Goal: Use online tool/utility: Utilize a website feature to perform a specific function

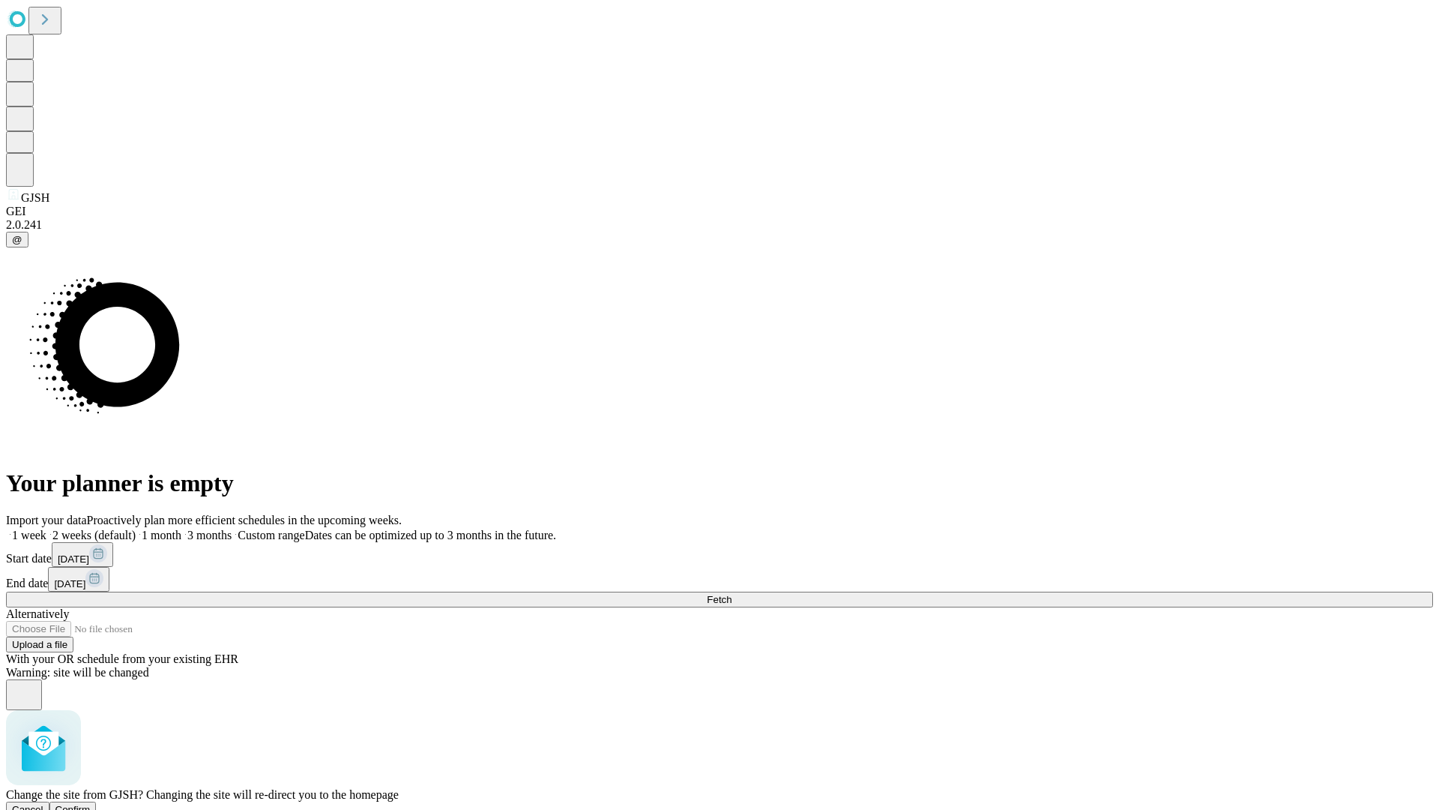
click at [91, 804] on span "Confirm" at bounding box center [72, 809] width 35 height 11
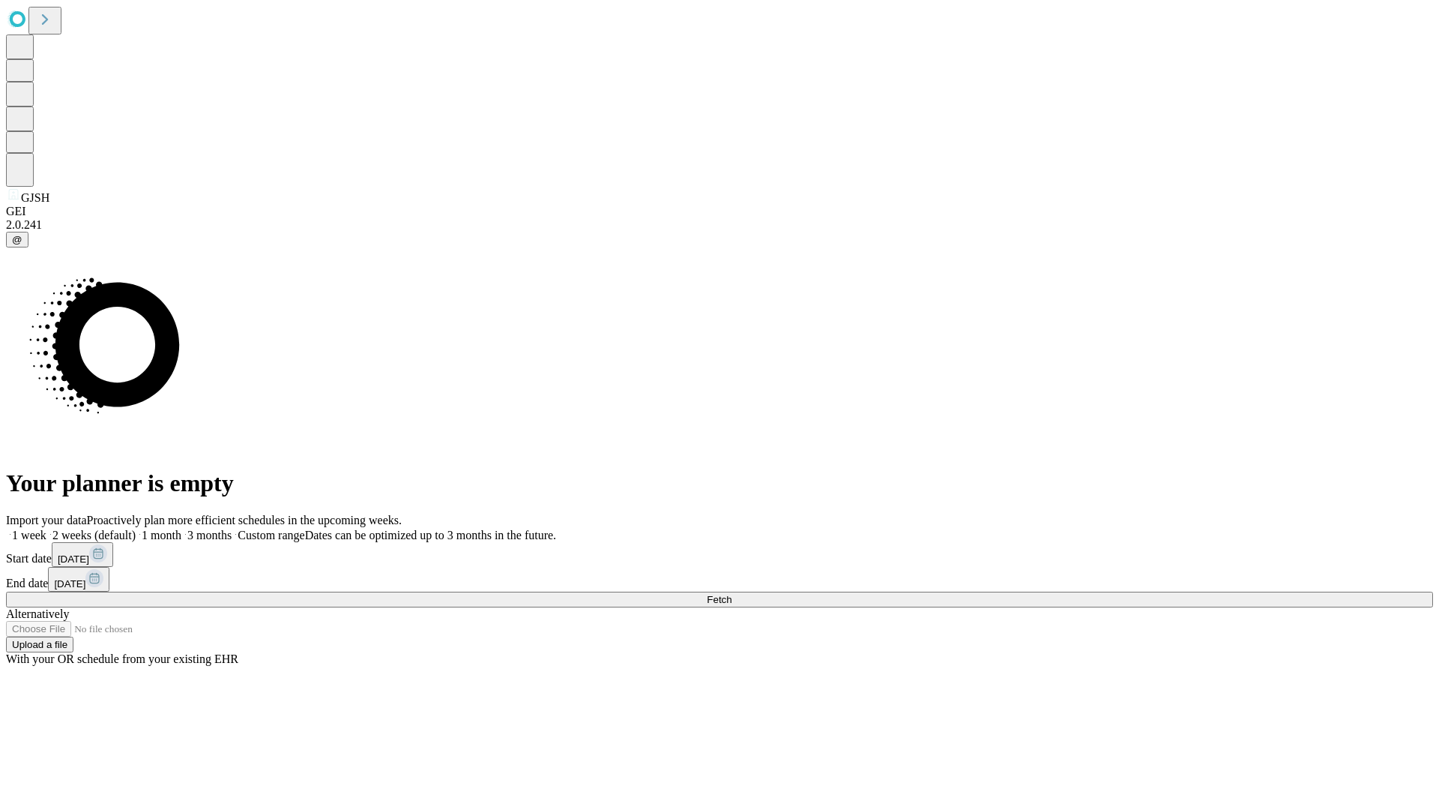
click at [46, 529] on label "1 week" at bounding box center [26, 535] width 40 height 13
click at [732, 594] on span "Fetch" at bounding box center [719, 599] width 25 height 11
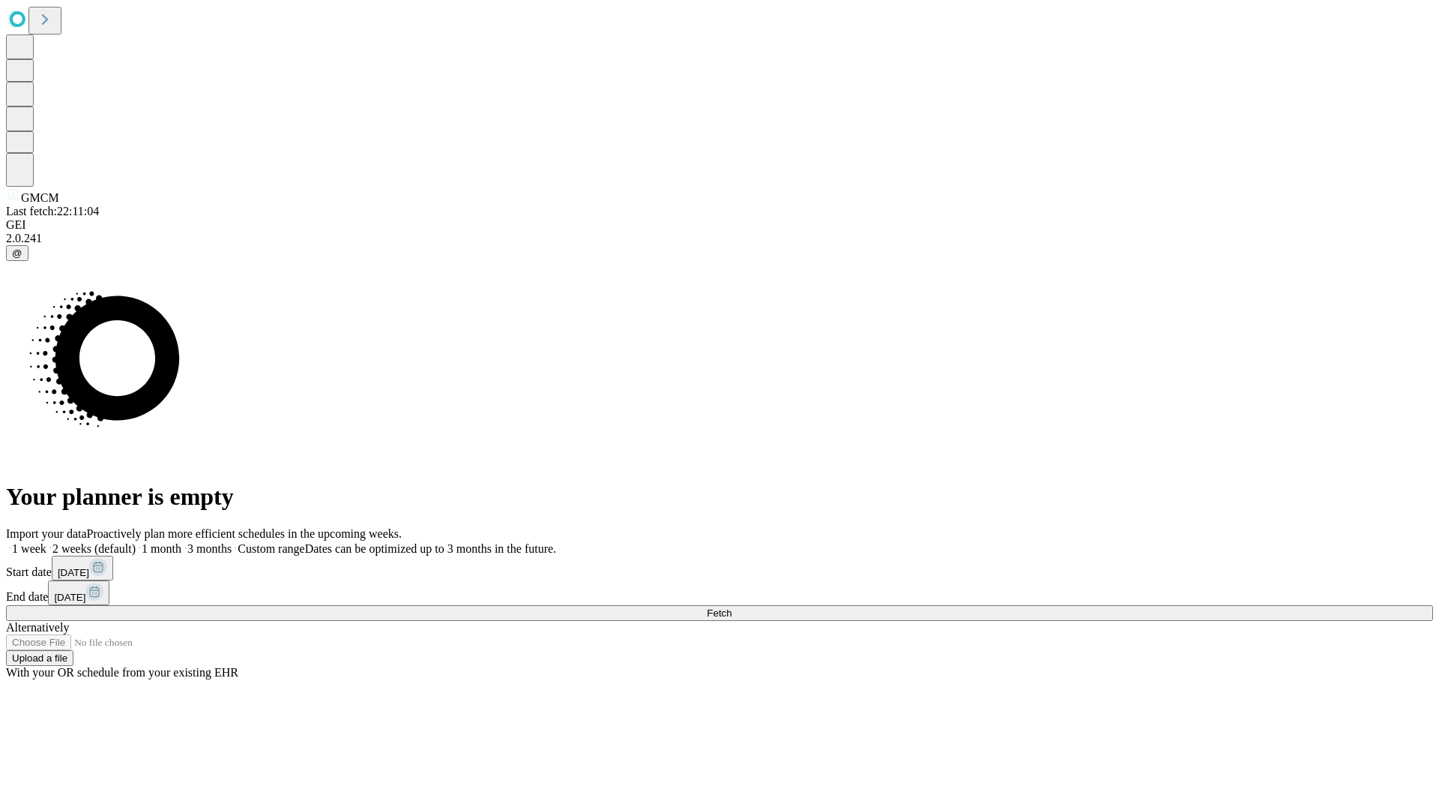
click at [46, 542] on label "1 week" at bounding box center [26, 548] width 40 height 13
click at [732, 607] on span "Fetch" at bounding box center [719, 612] width 25 height 11
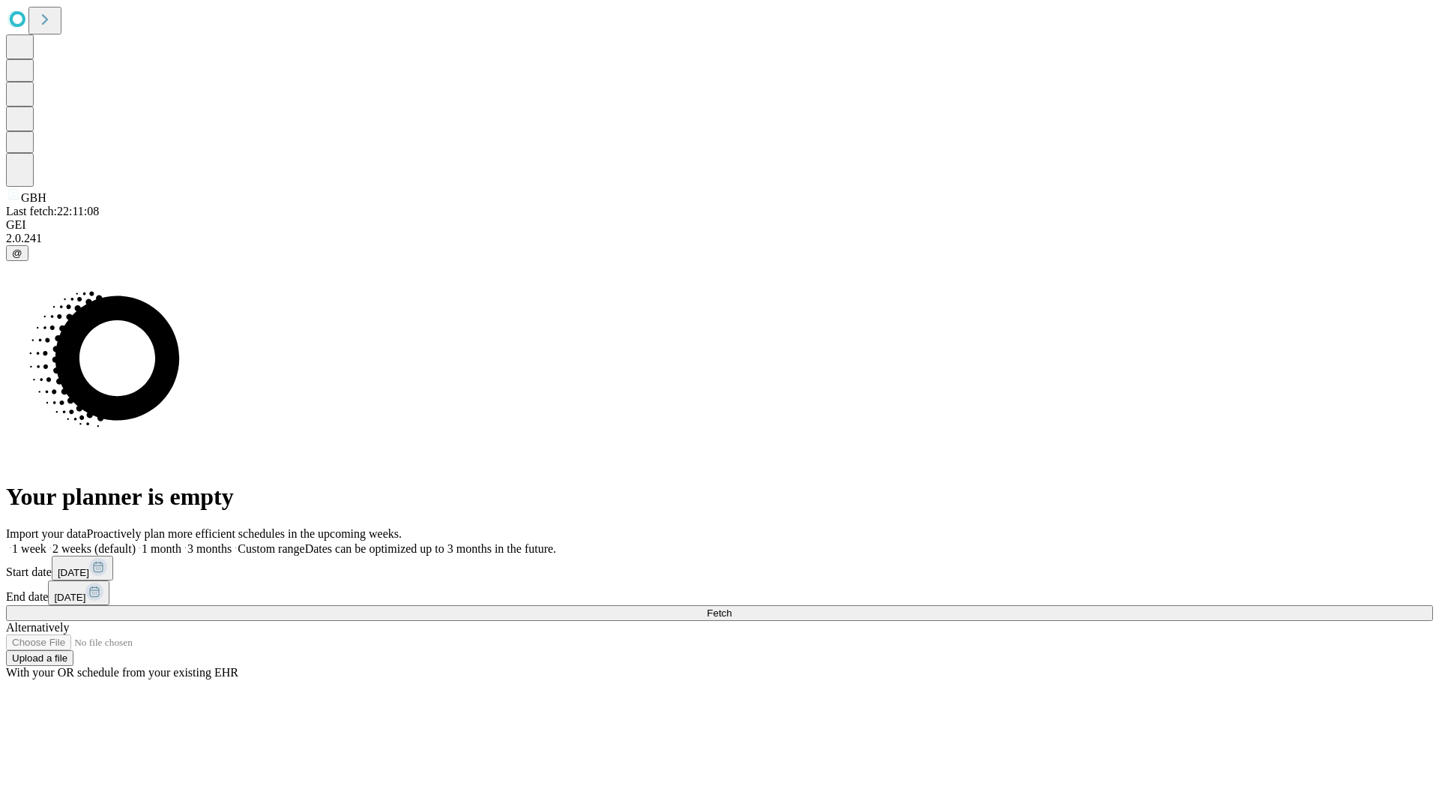
click at [46, 542] on label "1 week" at bounding box center [26, 548] width 40 height 13
click at [732, 607] on span "Fetch" at bounding box center [719, 612] width 25 height 11
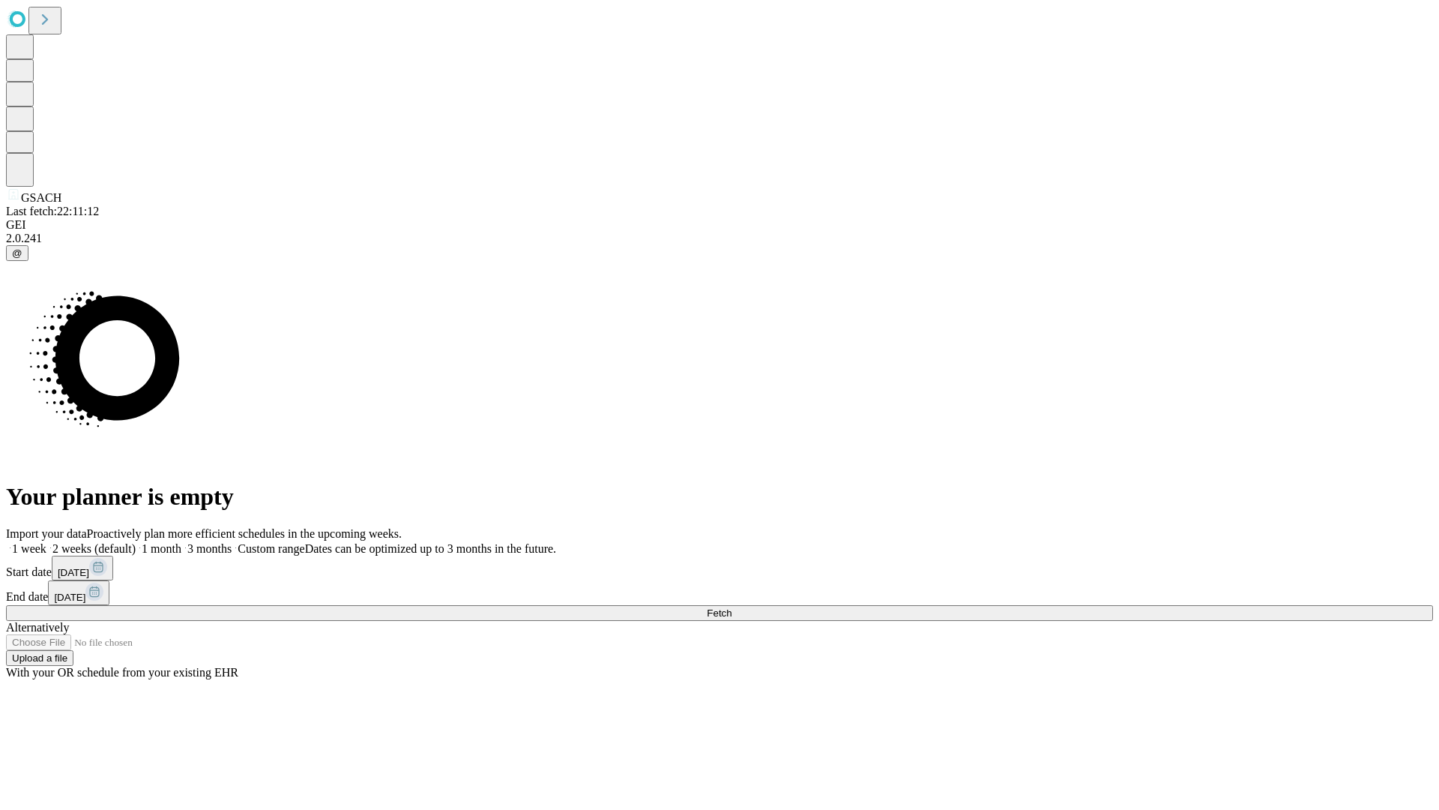
click at [732, 607] on span "Fetch" at bounding box center [719, 612] width 25 height 11
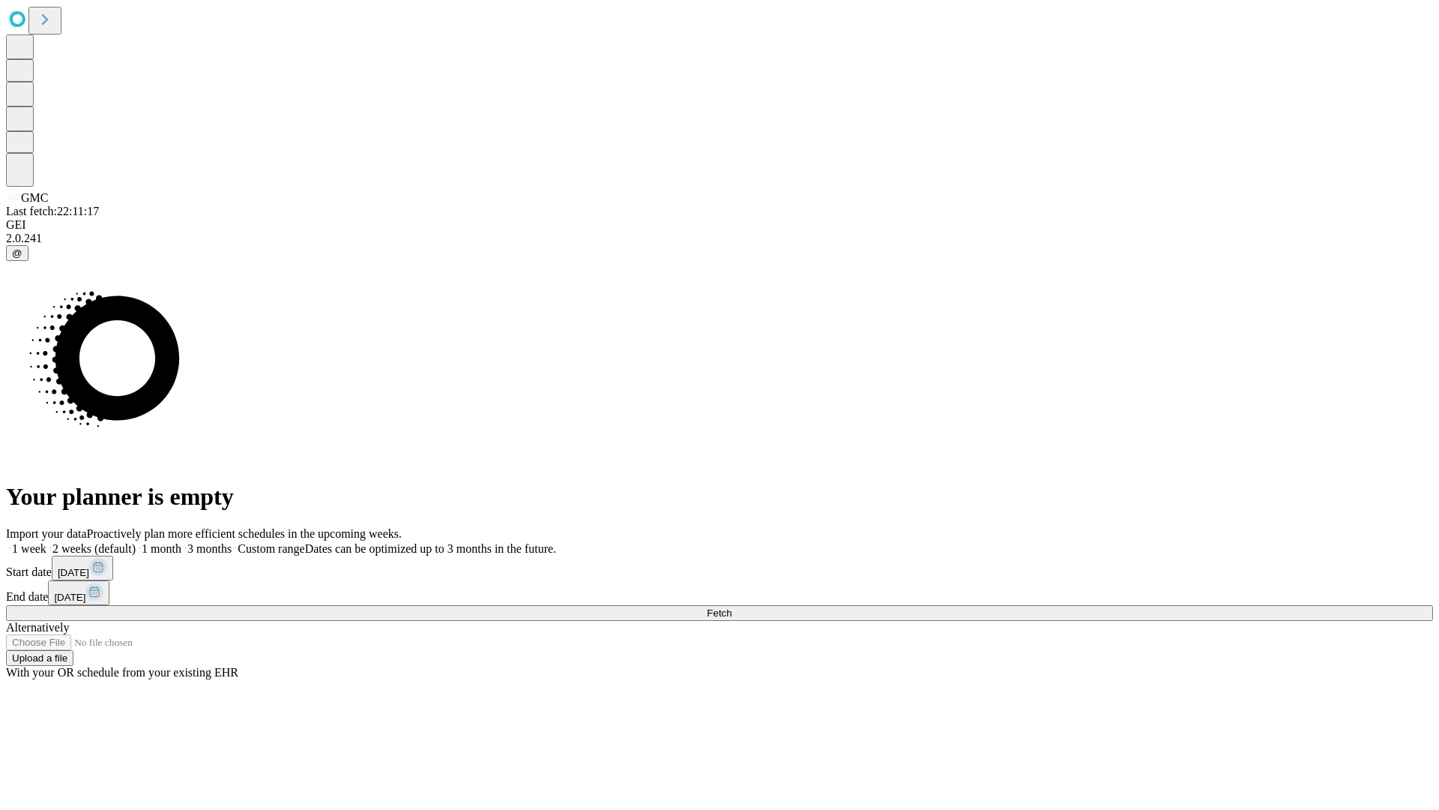
click at [46, 542] on label "1 week" at bounding box center [26, 548] width 40 height 13
click at [732, 607] on span "Fetch" at bounding box center [719, 612] width 25 height 11
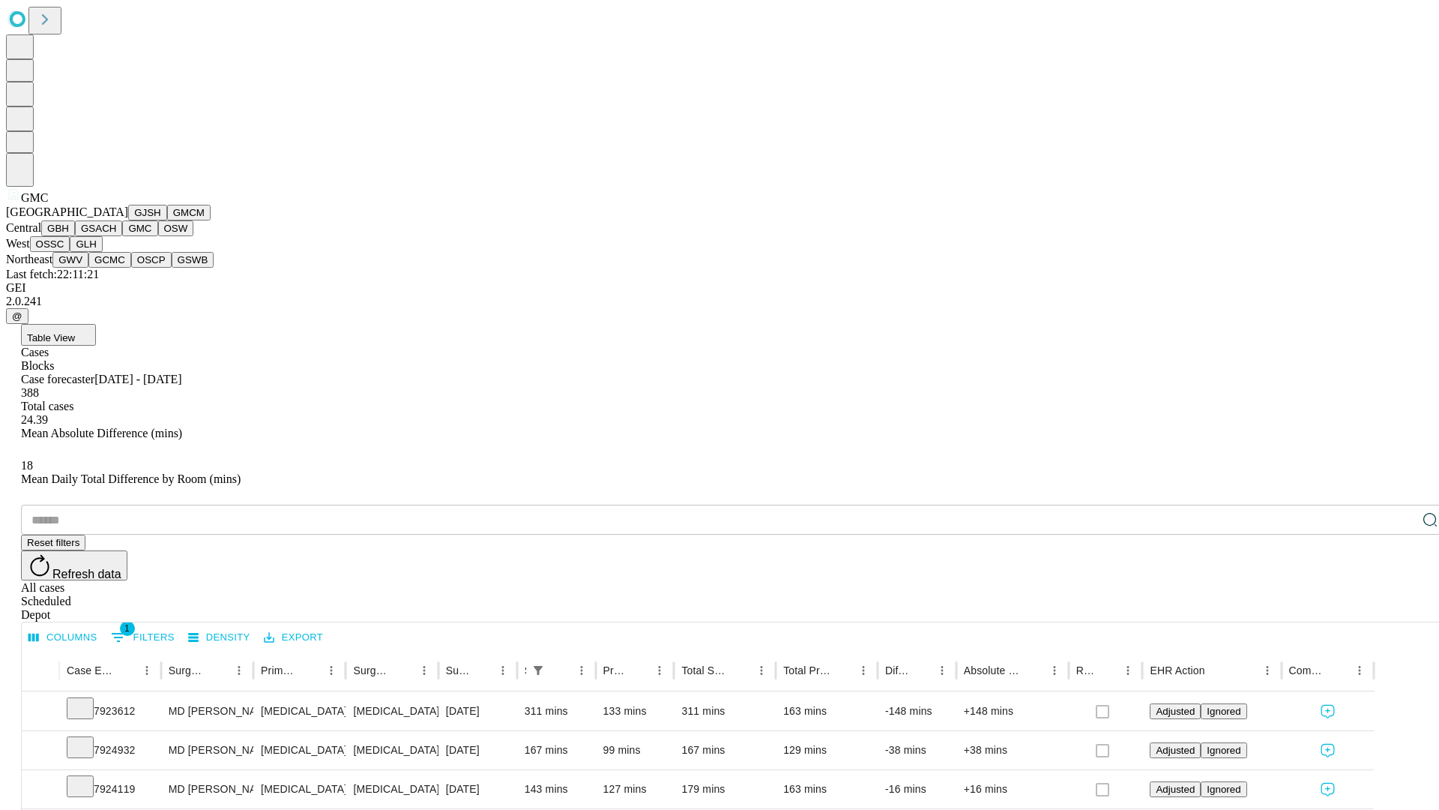
click at [158, 236] on button "OSW" at bounding box center [176, 228] width 36 height 16
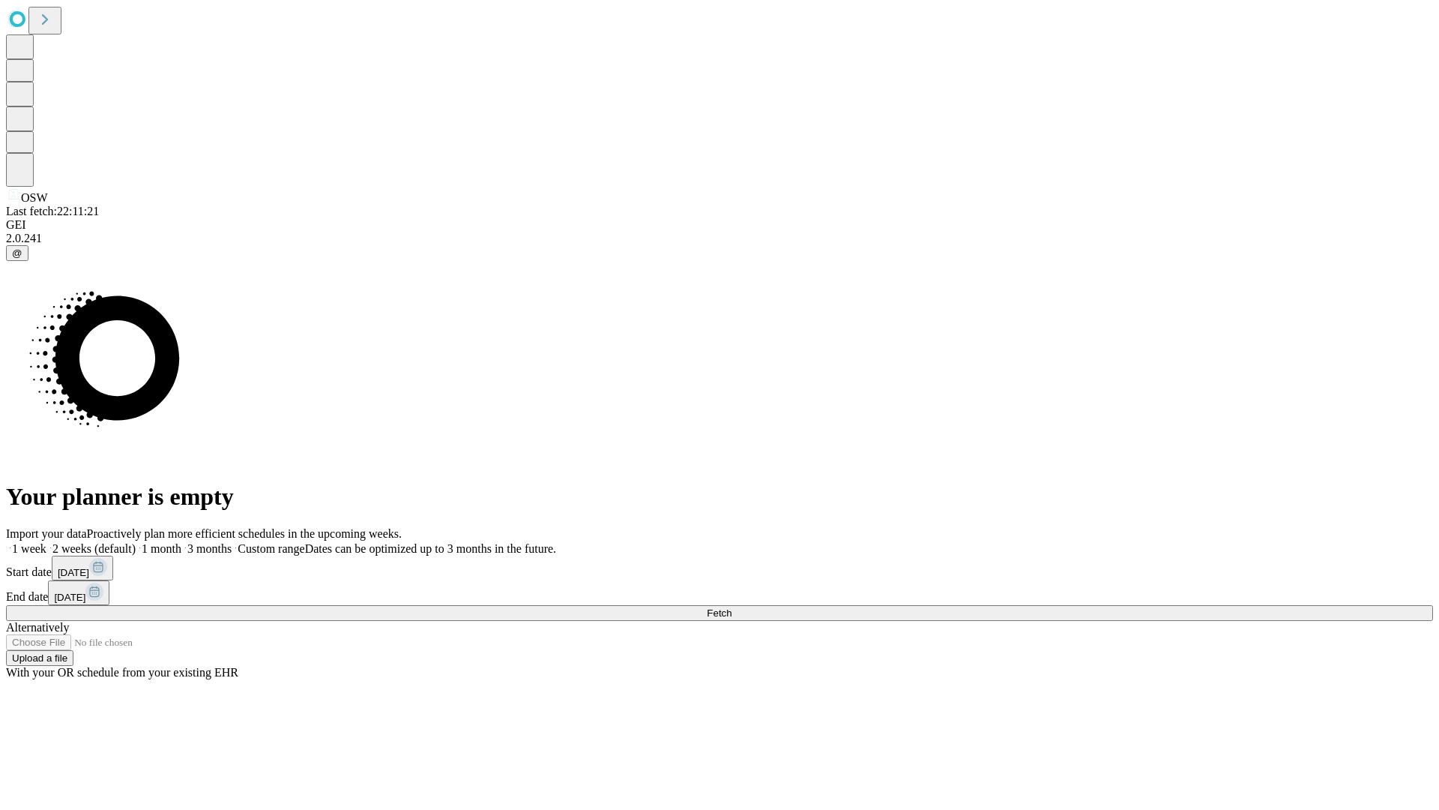
click at [46, 542] on label "1 week" at bounding box center [26, 548] width 40 height 13
click at [732, 607] on span "Fetch" at bounding box center [719, 612] width 25 height 11
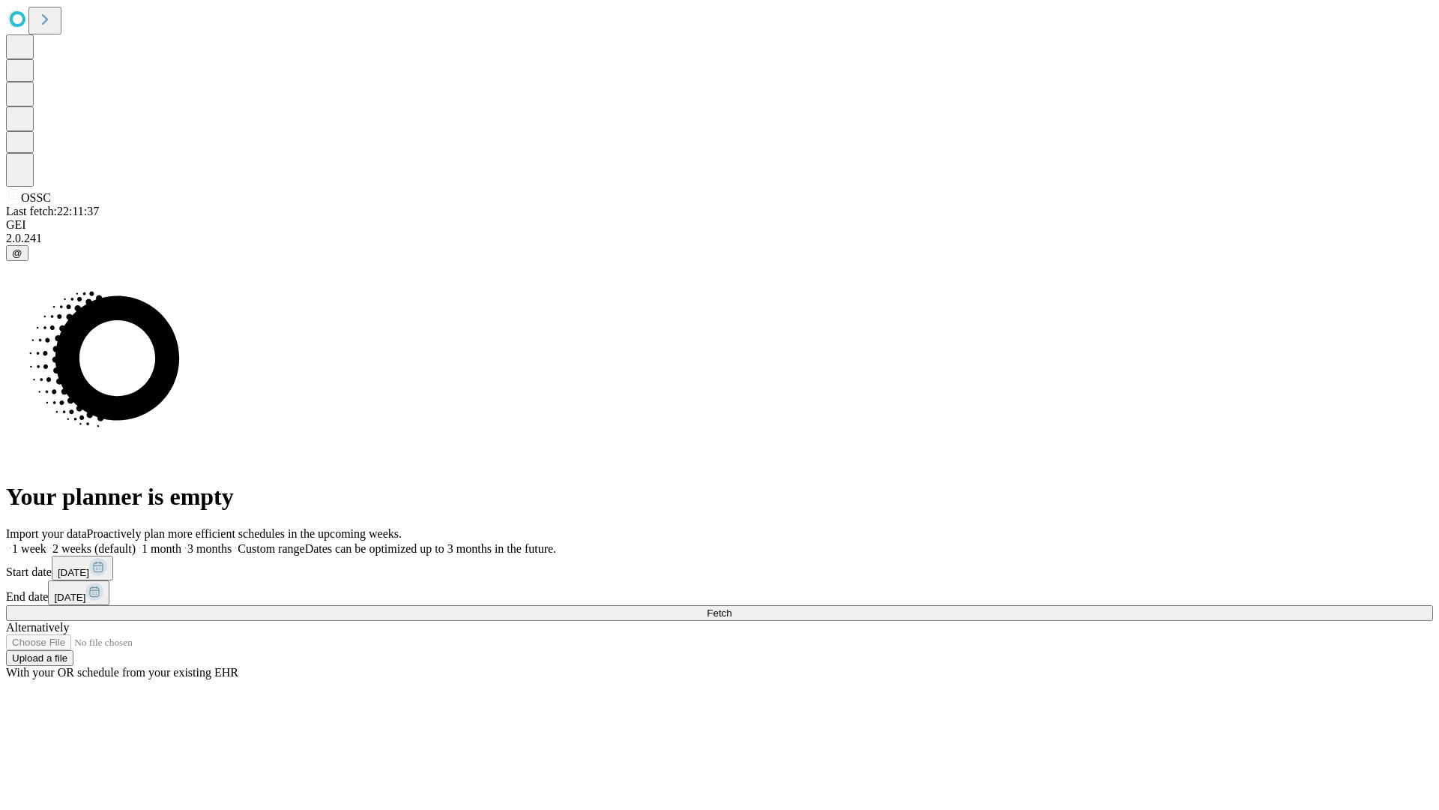
click at [46, 542] on label "1 week" at bounding box center [26, 548] width 40 height 13
click at [732, 607] on span "Fetch" at bounding box center [719, 612] width 25 height 11
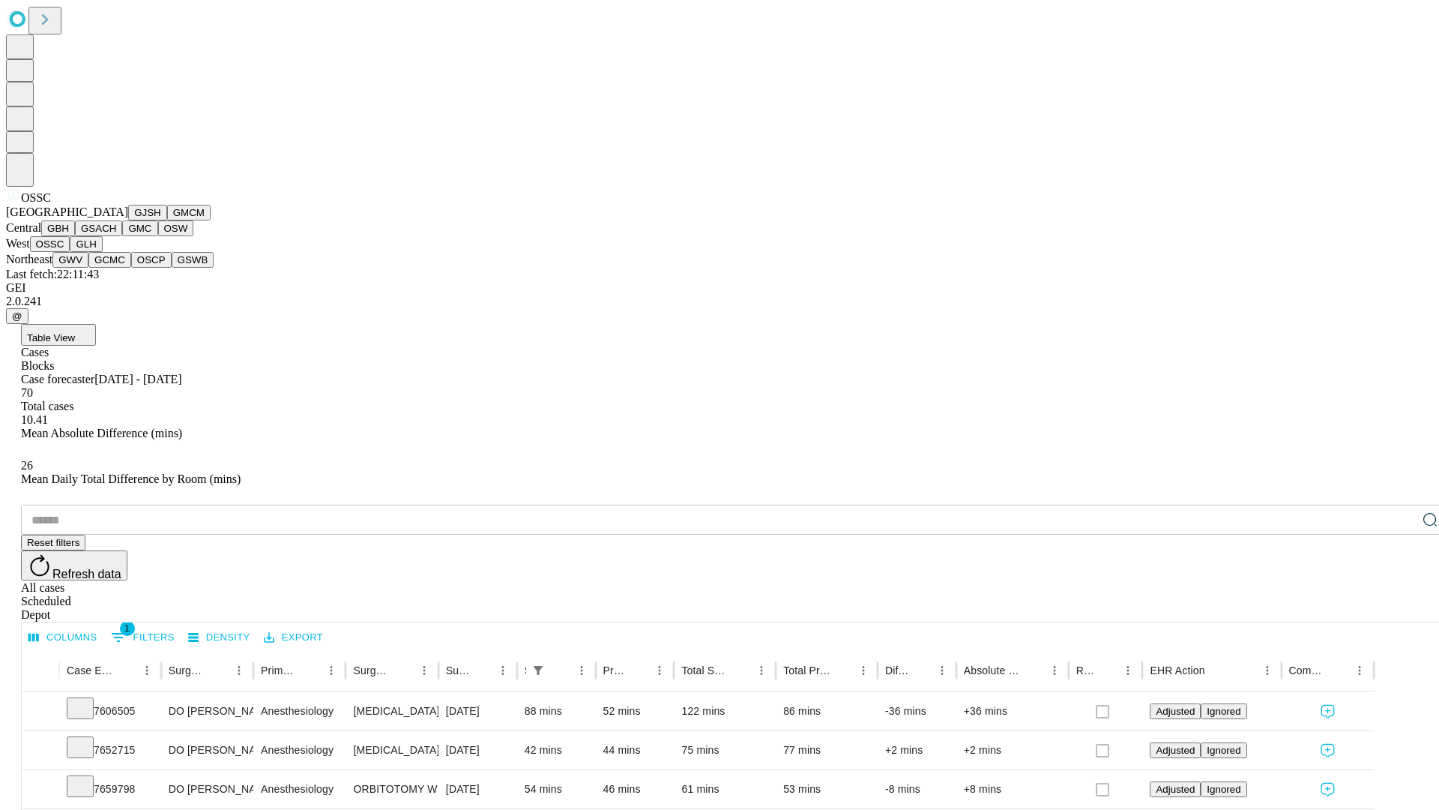
click at [102, 252] on button "GLH" at bounding box center [86, 244] width 32 height 16
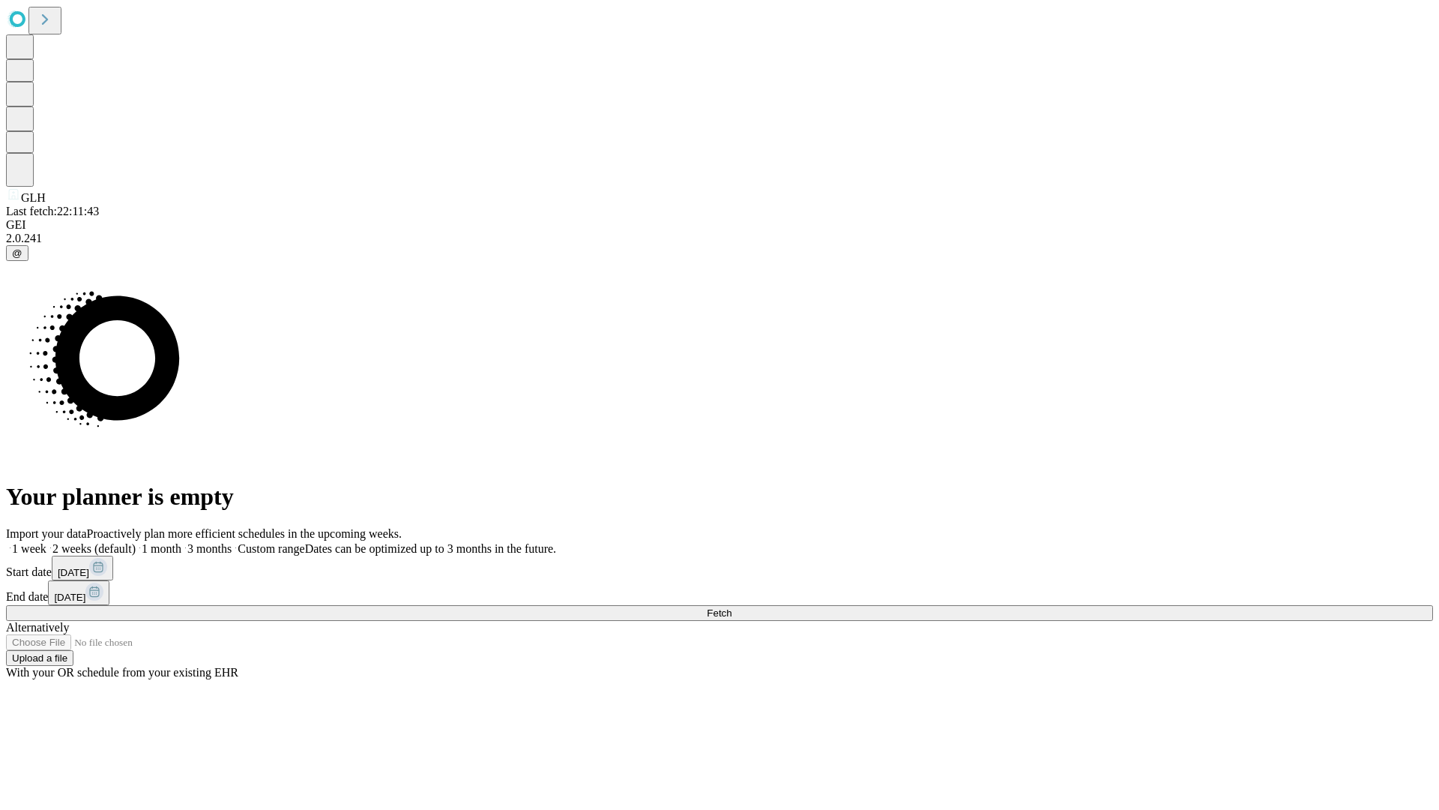
click at [46, 542] on label "1 week" at bounding box center [26, 548] width 40 height 13
click at [732, 607] on span "Fetch" at bounding box center [719, 612] width 25 height 11
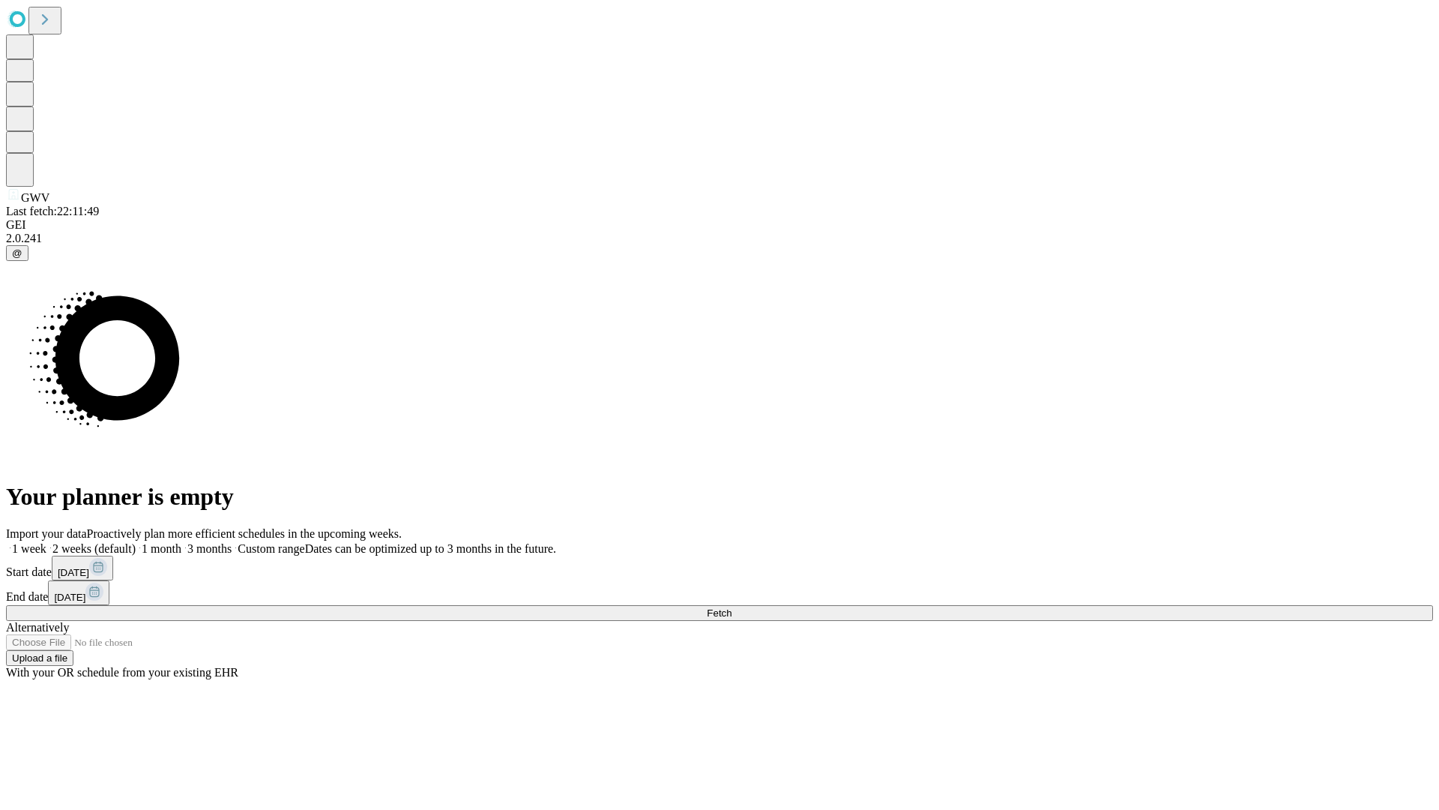
click at [46, 542] on label "1 week" at bounding box center [26, 548] width 40 height 13
click at [732, 607] on span "Fetch" at bounding box center [719, 612] width 25 height 11
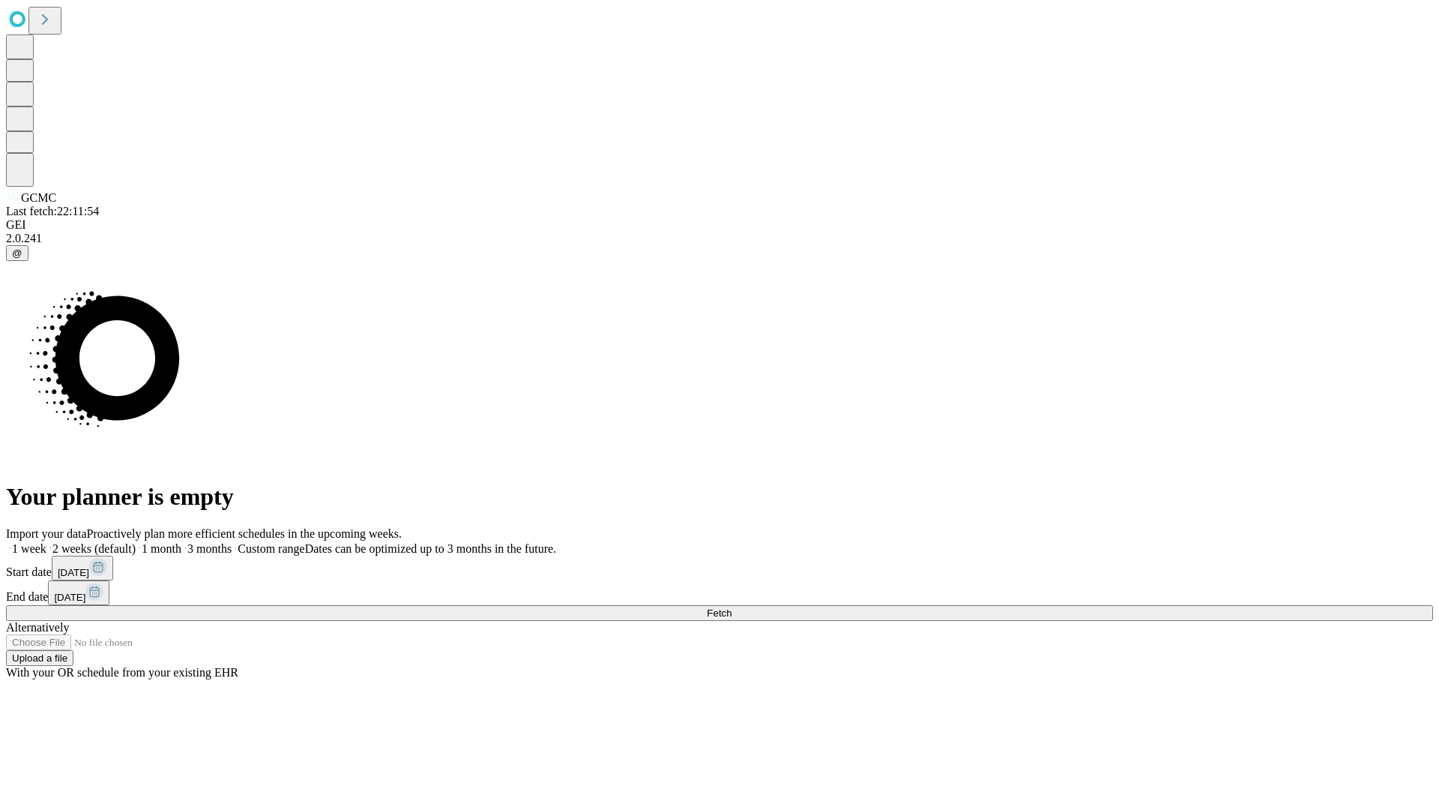
click at [46, 542] on label "1 week" at bounding box center [26, 548] width 40 height 13
click at [732, 607] on span "Fetch" at bounding box center [719, 612] width 25 height 11
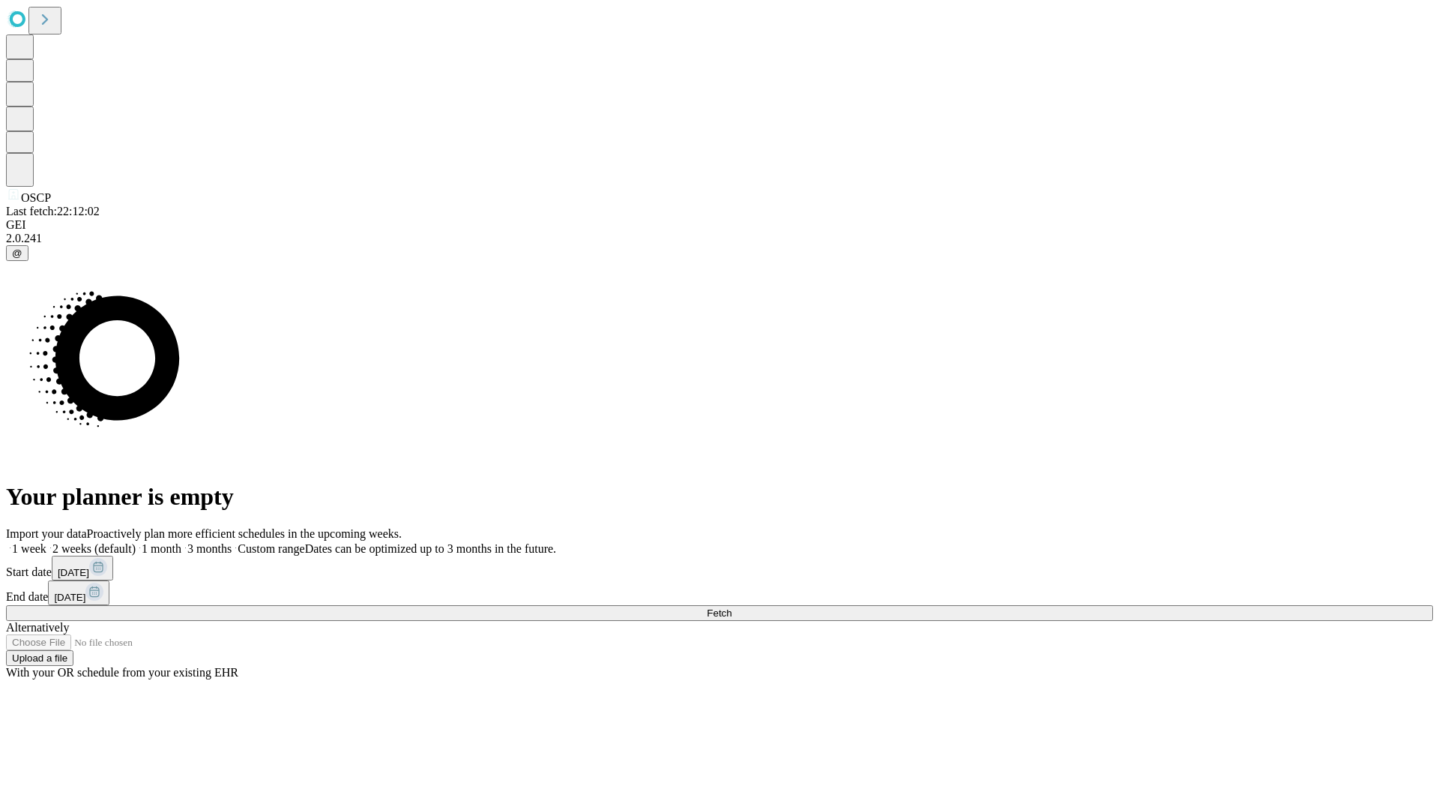
click at [732, 607] on span "Fetch" at bounding box center [719, 612] width 25 height 11
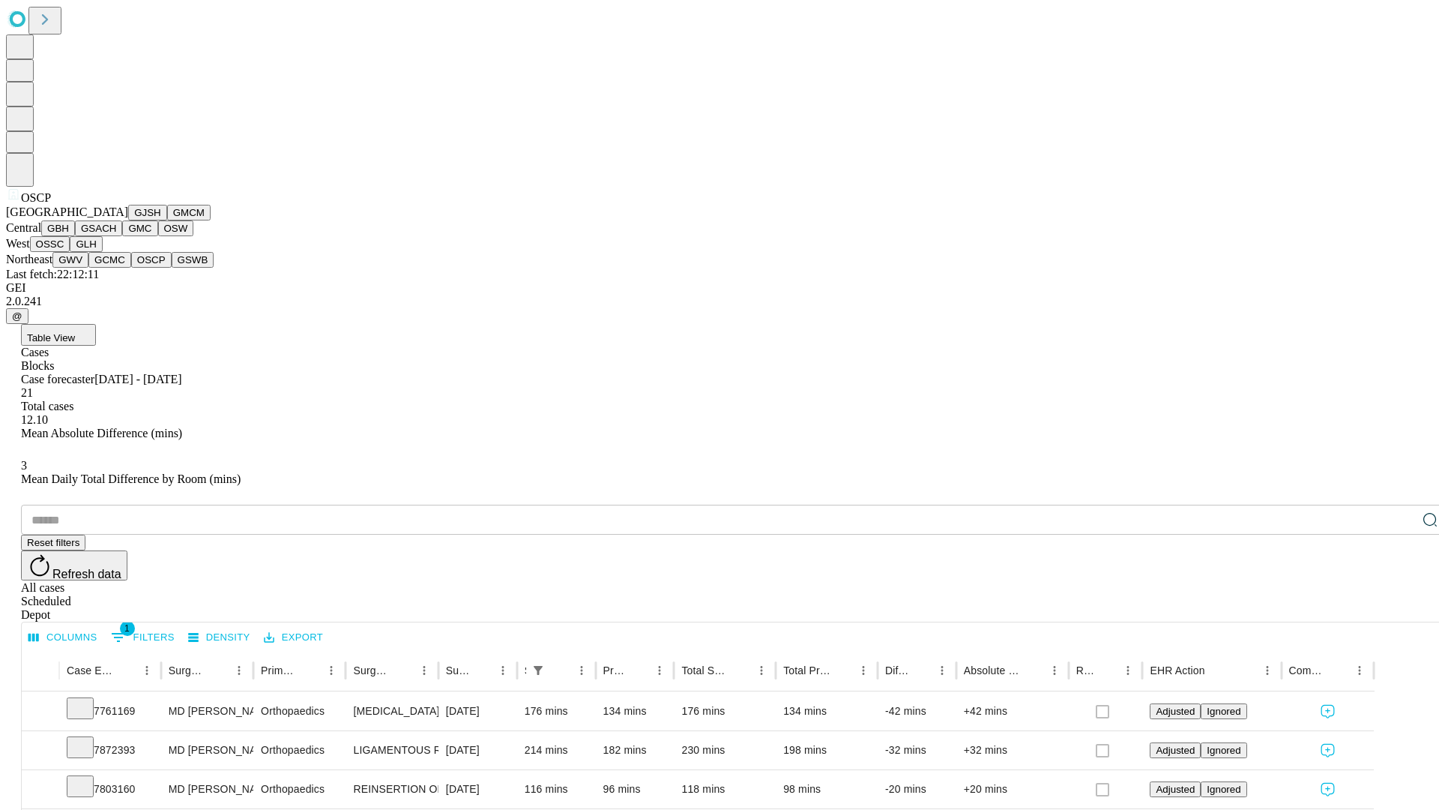
click at [172, 268] on button "GSWB" at bounding box center [193, 260] width 43 height 16
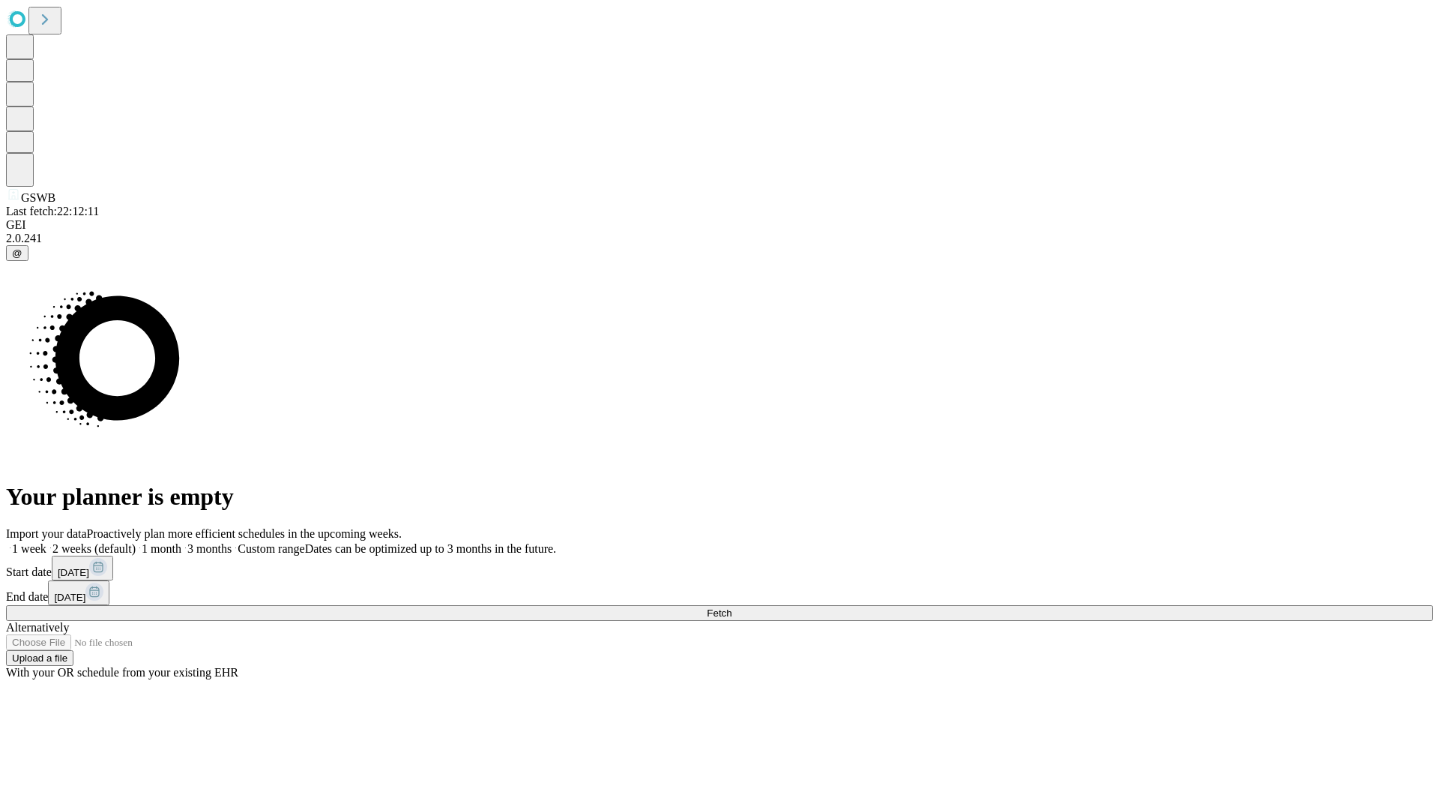
click at [732, 607] on span "Fetch" at bounding box center [719, 612] width 25 height 11
